Goal: Check status

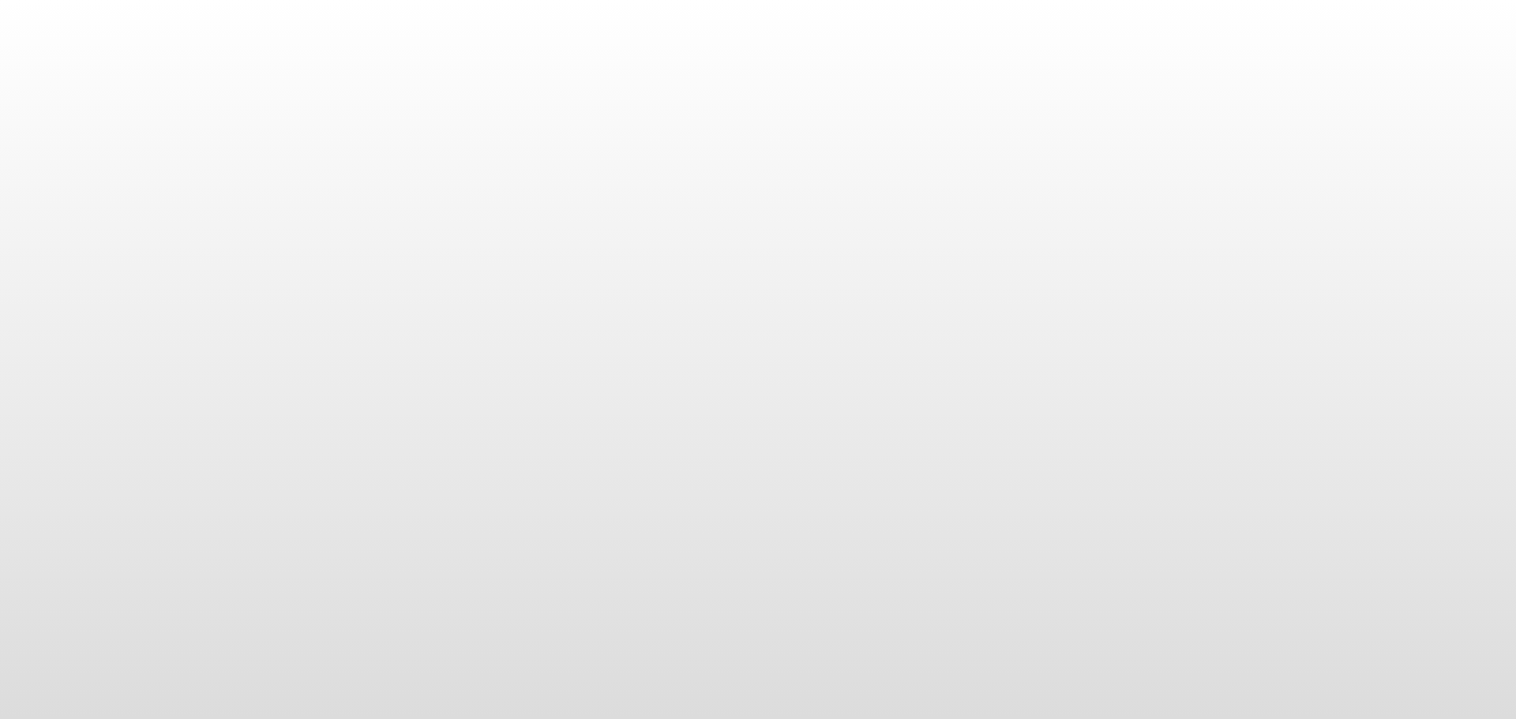
click at [996, 144] on body at bounding box center [758, 359] width 1516 height 719
click at [292, 115] on body at bounding box center [758, 359] width 1516 height 719
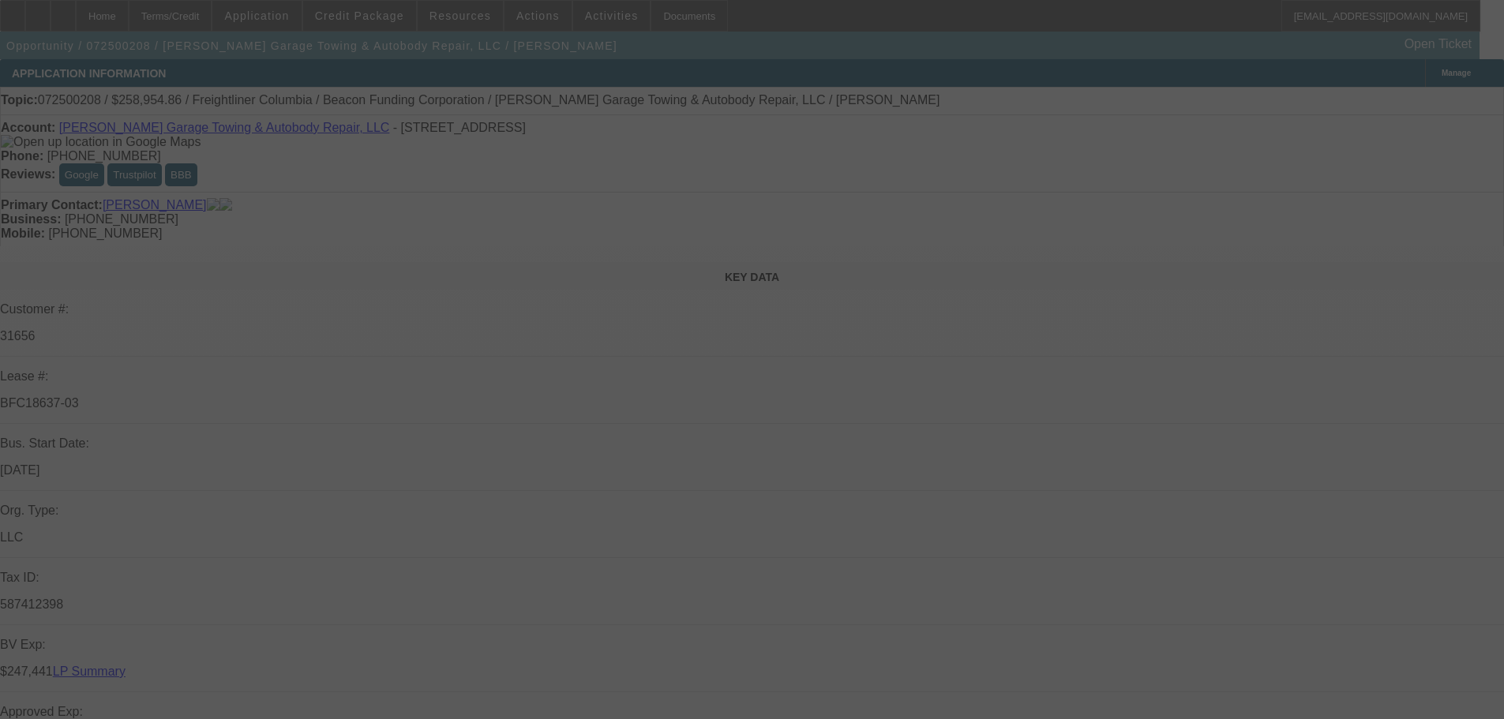
select select "0"
select select "2"
select select "0"
select select "6"
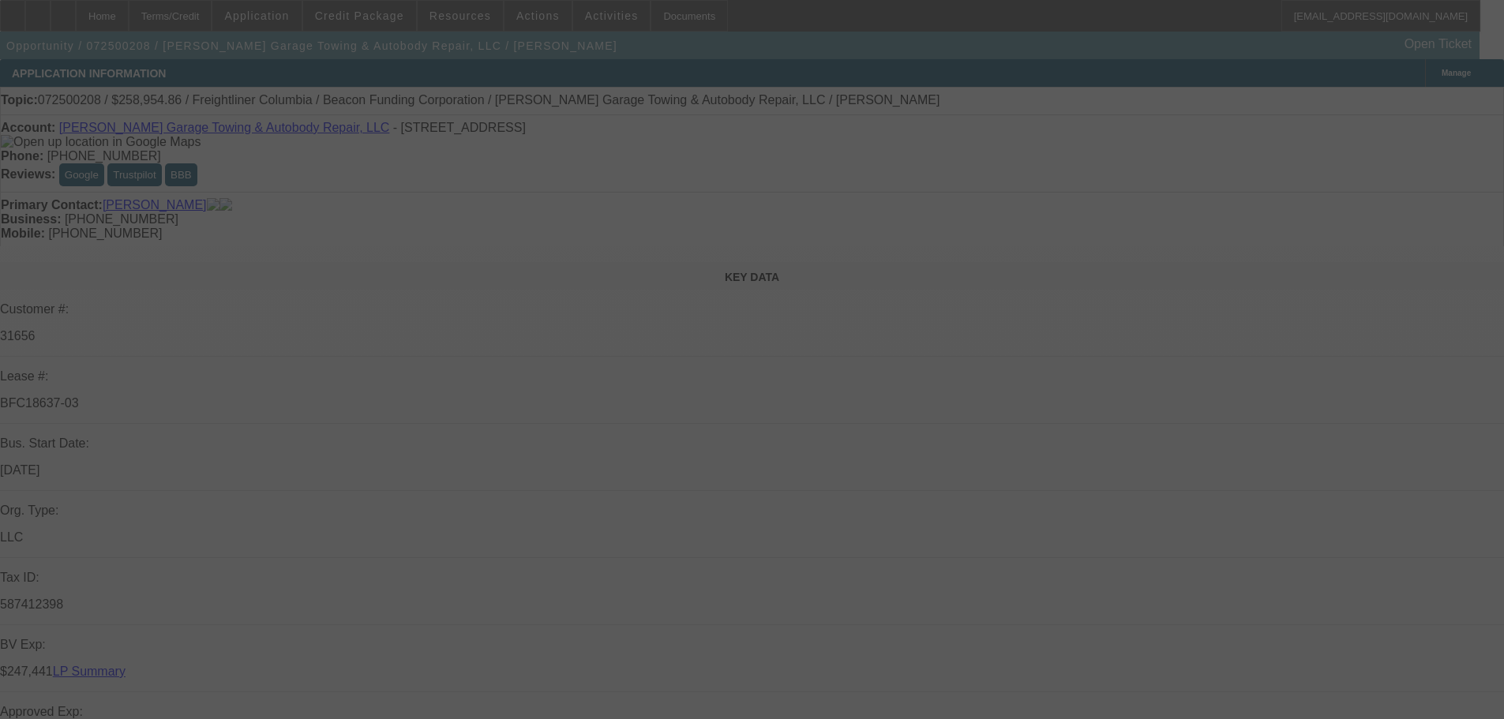
select select "0"
select select "2"
select select "0"
select select "6"
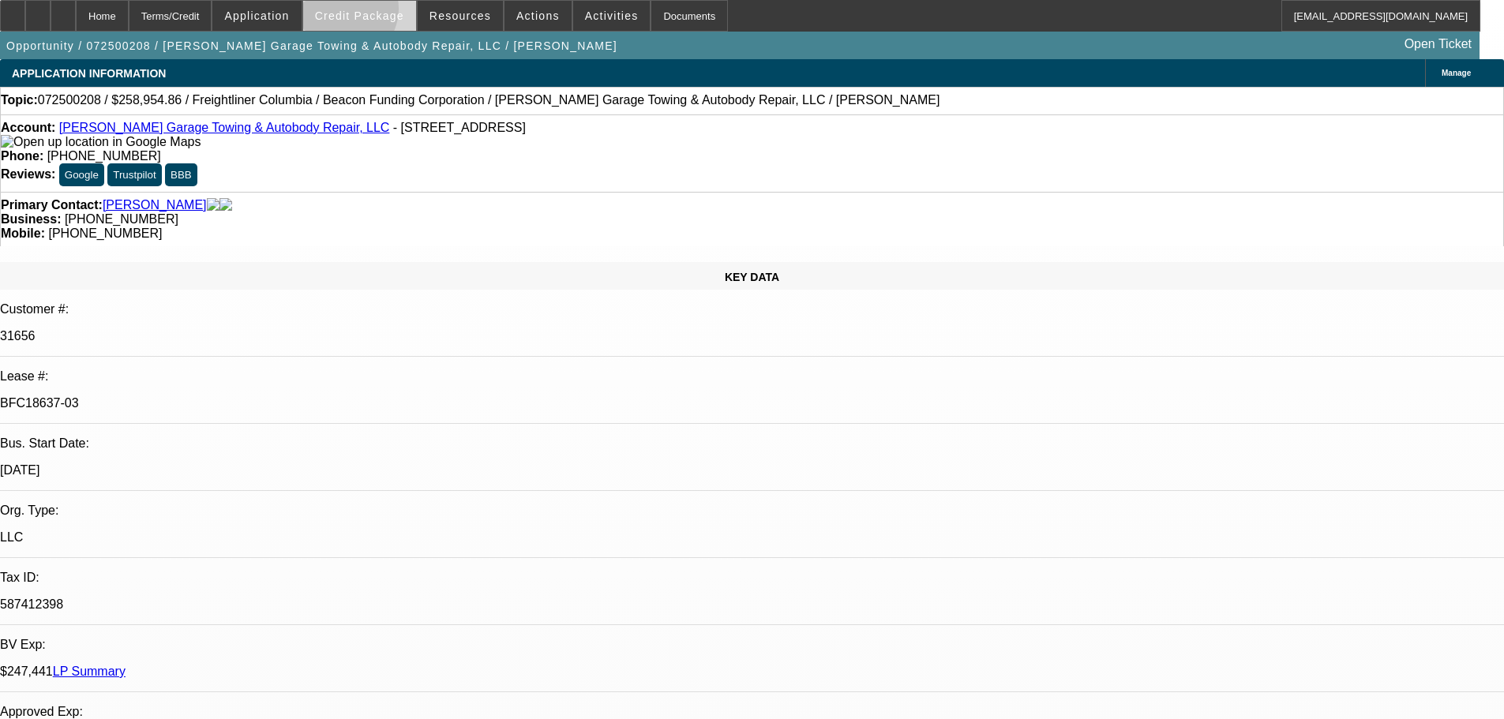
click at [369, 13] on span "Credit Package" at bounding box center [359, 15] width 89 height 13
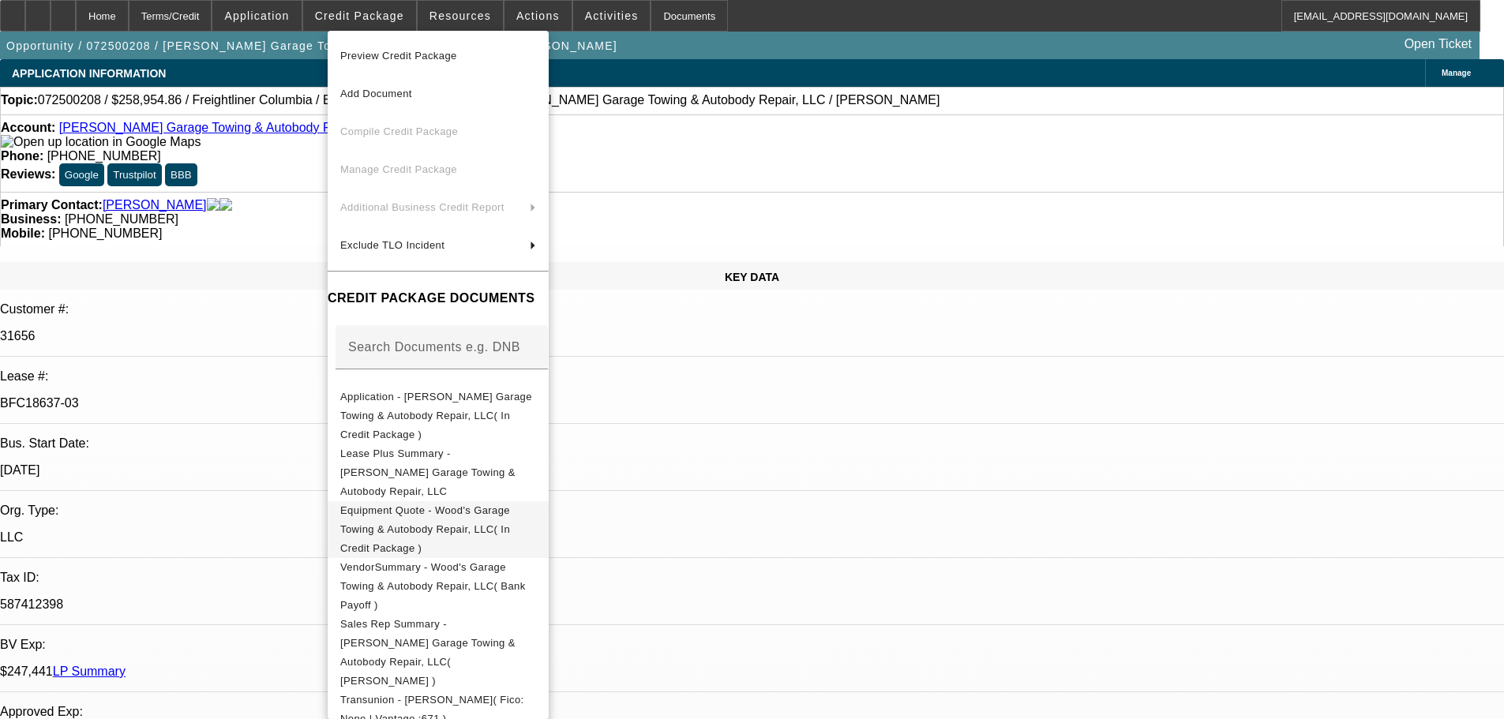
click at [502, 501] on span "Equipment Quote - Wood's Garage Towing & Autobody Repair, LLC( In Credit Packag…" at bounding box center [438, 529] width 196 height 57
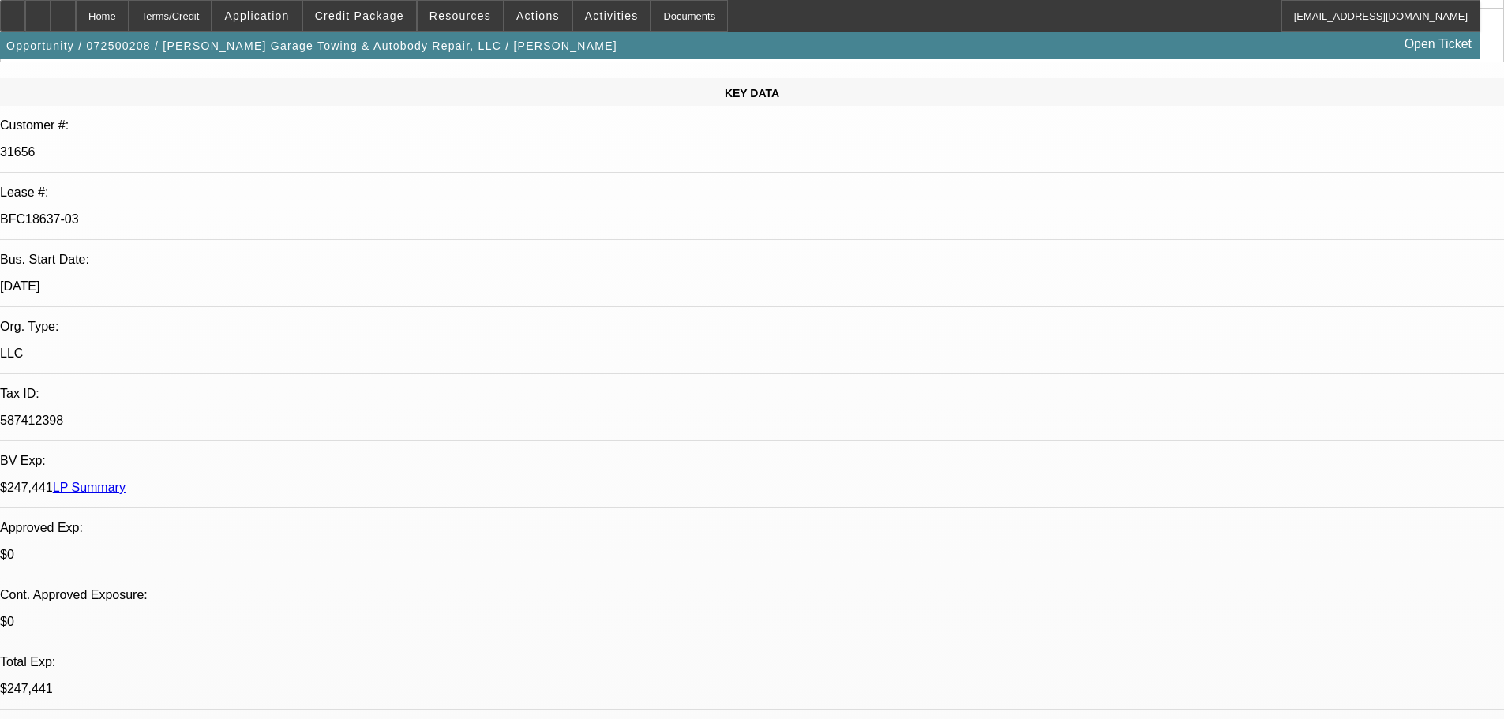
scroll to position [553, 0]
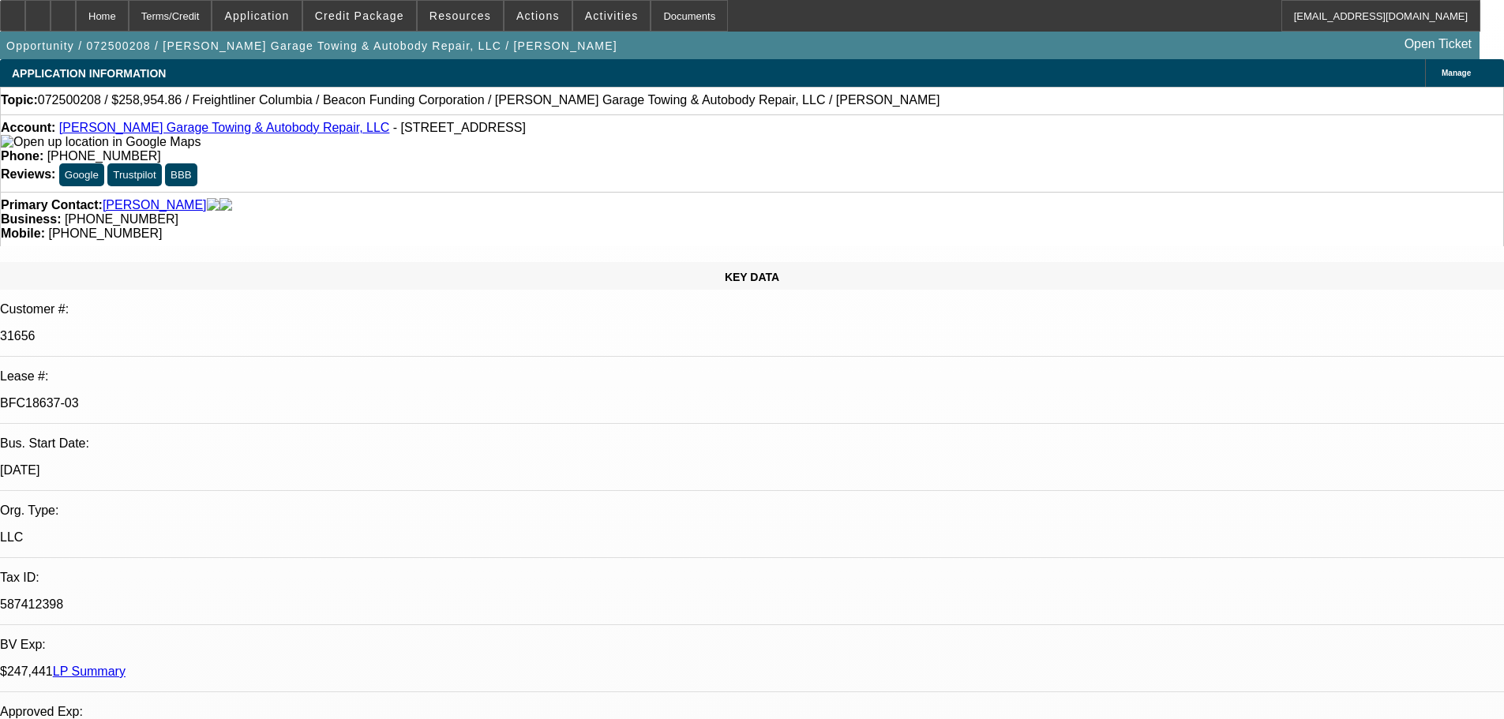
scroll to position [629, 0]
